Goal: Task Accomplishment & Management: Complete application form

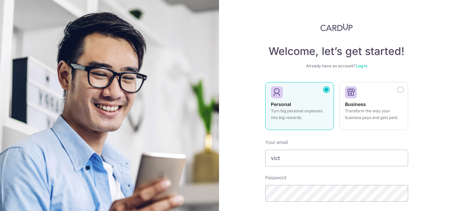
scroll to position [80, 0]
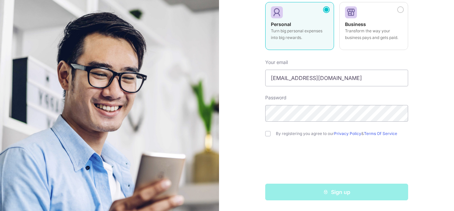
type input "[EMAIL_ADDRESS][DOMAIN_NAME]"
click at [269, 134] on input "checkbox" at bounding box center [267, 133] width 5 height 5
checkbox input "true"
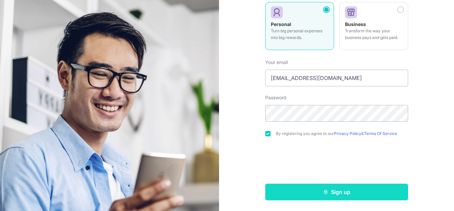
click at [306, 189] on button "Sign up" at bounding box center [336, 191] width 143 height 17
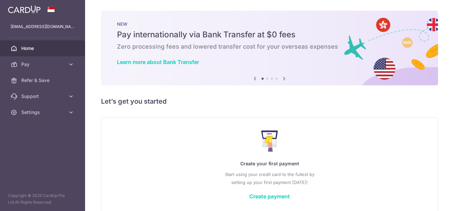
scroll to position [32, 0]
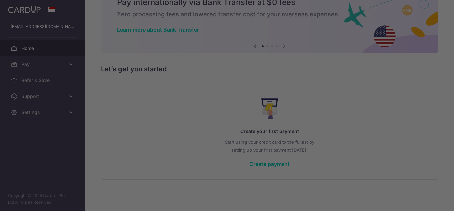
click at [21, 86] on div at bounding box center [229, 106] width 459 height 213
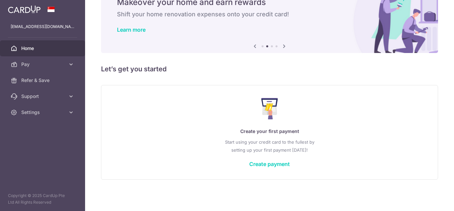
scroll to position [31, 0]
